Goal: Information Seeking & Learning: Learn about a topic

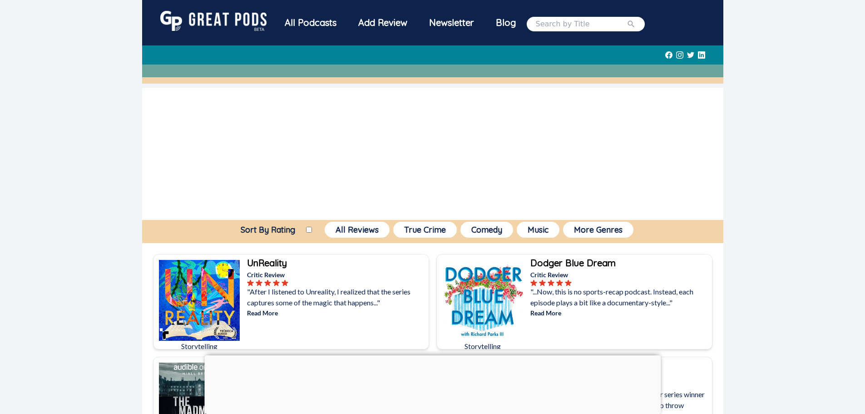
click at [322, 23] on div "All Podcasts" at bounding box center [311, 23] width 74 height 24
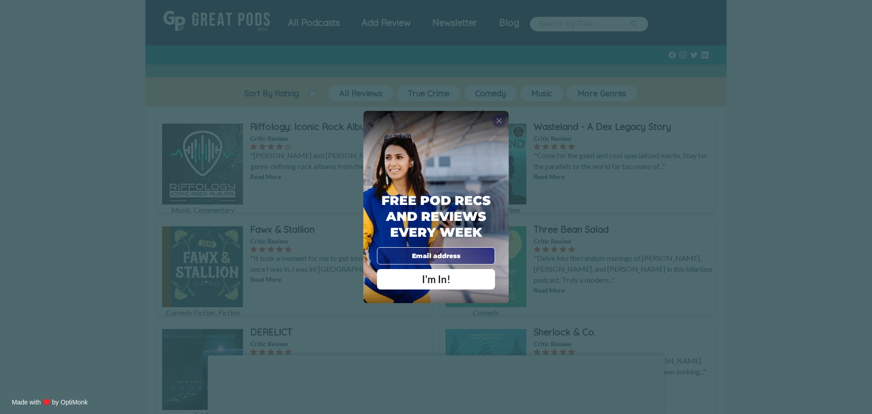
click at [498, 122] on span "X" at bounding box center [499, 120] width 6 height 9
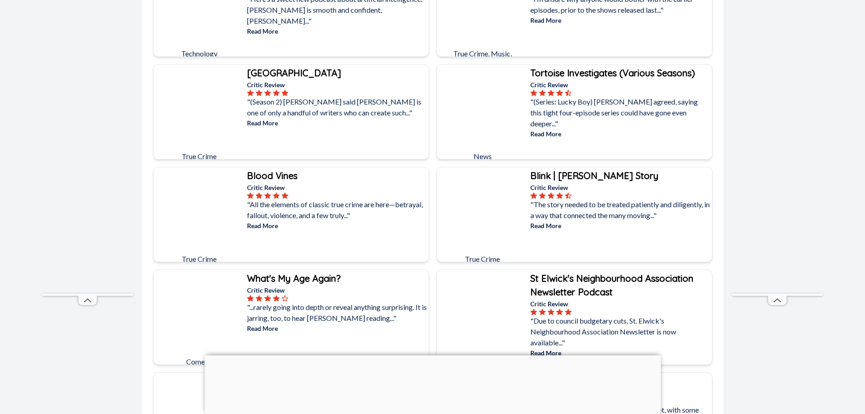
scroll to position [2134, 0]
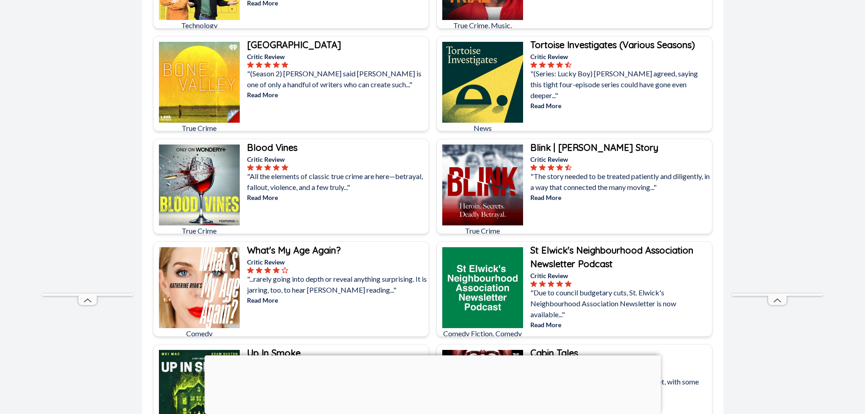
click at [283, 146] on b "Blood Vines" at bounding box center [272, 147] width 50 height 11
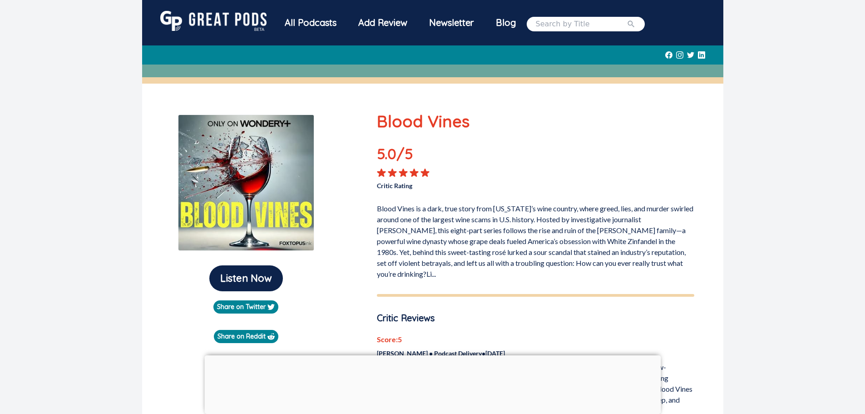
click at [315, 22] on div "All Podcasts" at bounding box center [311, 23] width 74 height 24
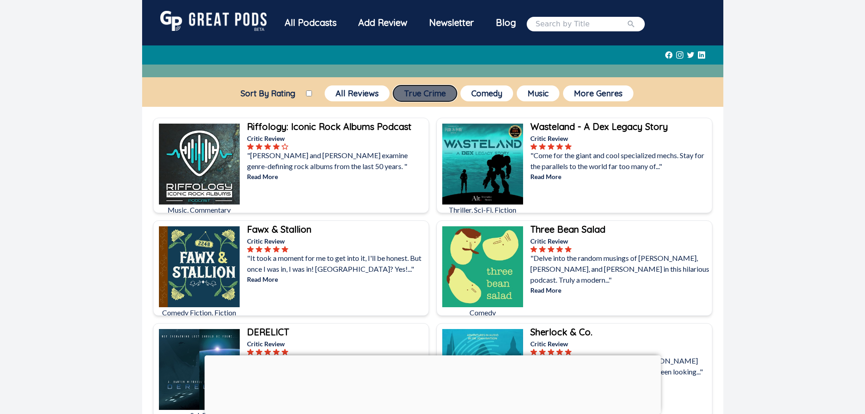
click at [424, 86] on button "True Crime" at bounding box center [425, 93] width 64 height 16
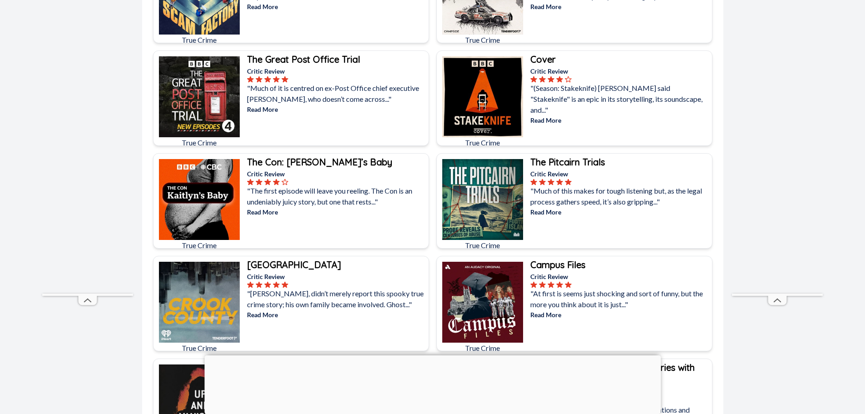
scroll to position [1725, 0]
